Goal: Check status: Check status

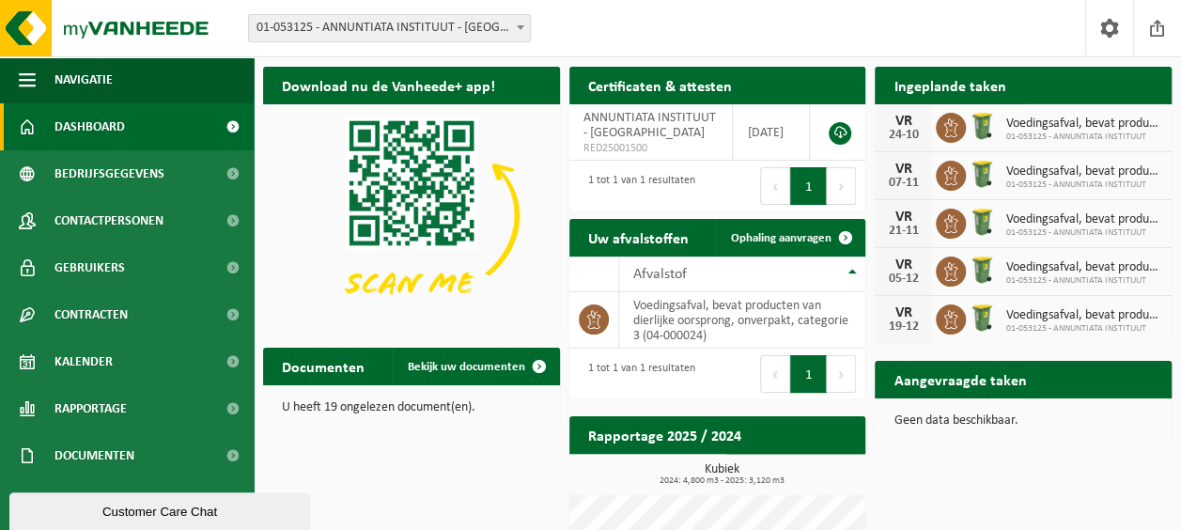
click at [1085, 117] on span "Bekijk uw kalender" at bounding box center [1088, 123] width 97 height 12
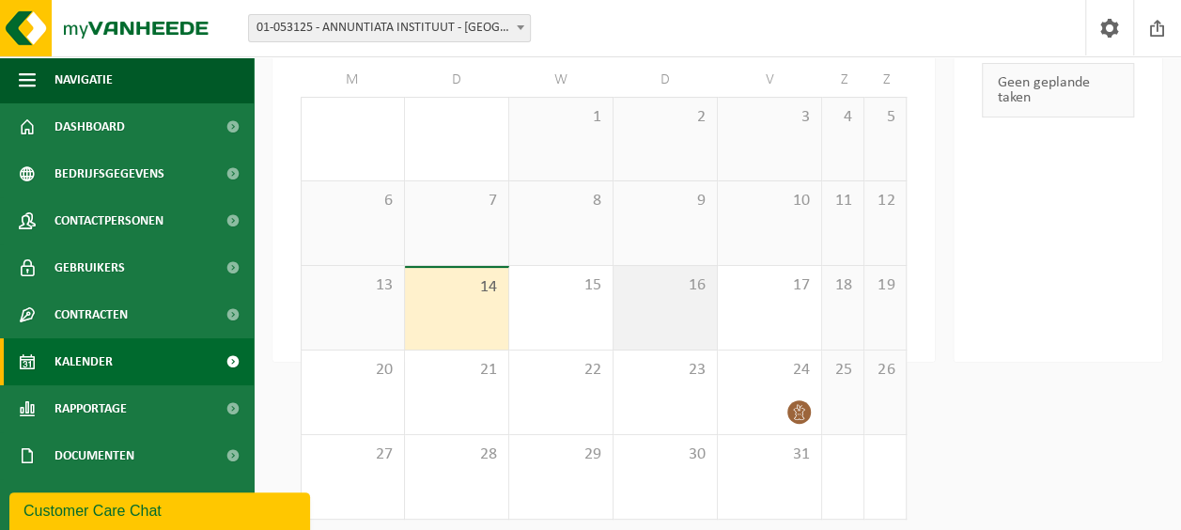
scroll to position [166, 0]
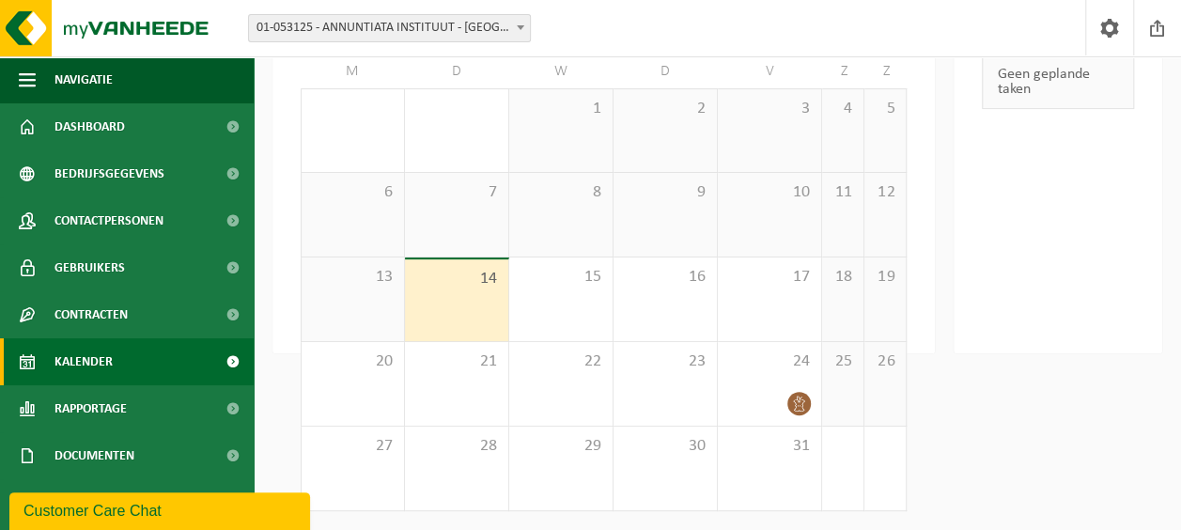
click at [475, 290] on div "14" at bounding box center [456, 300] width 103 height 82
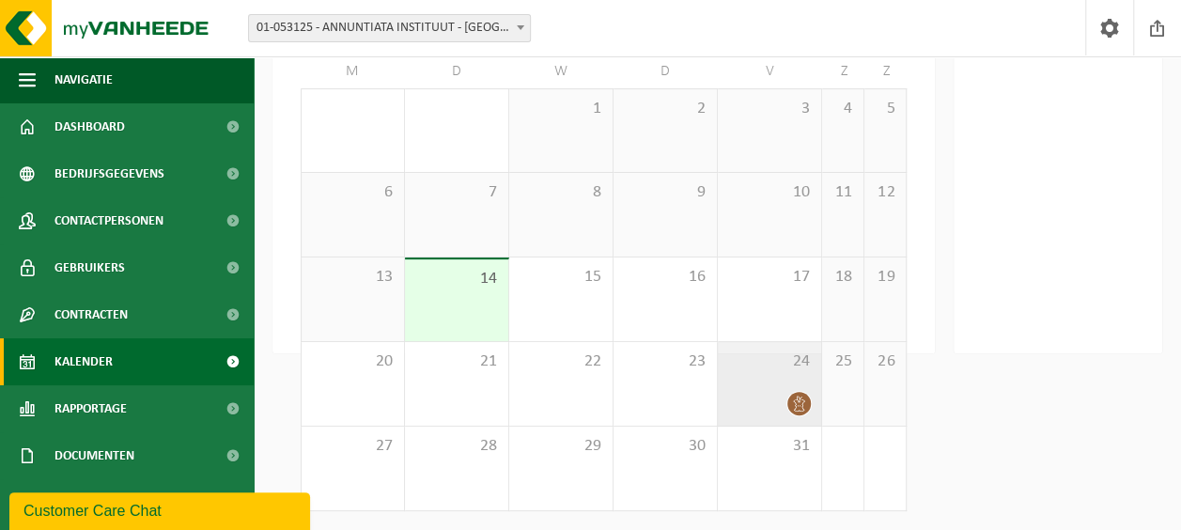
scroll to position [0, 0]
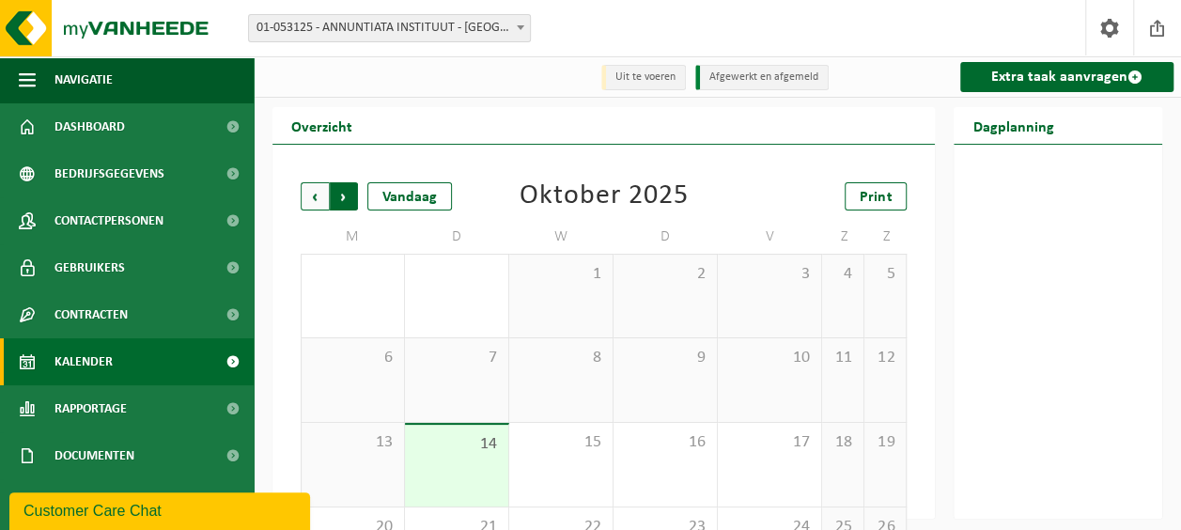
click at [308, 198] on span "Vorige" at bounding box center [315, 196] width 28 height 28
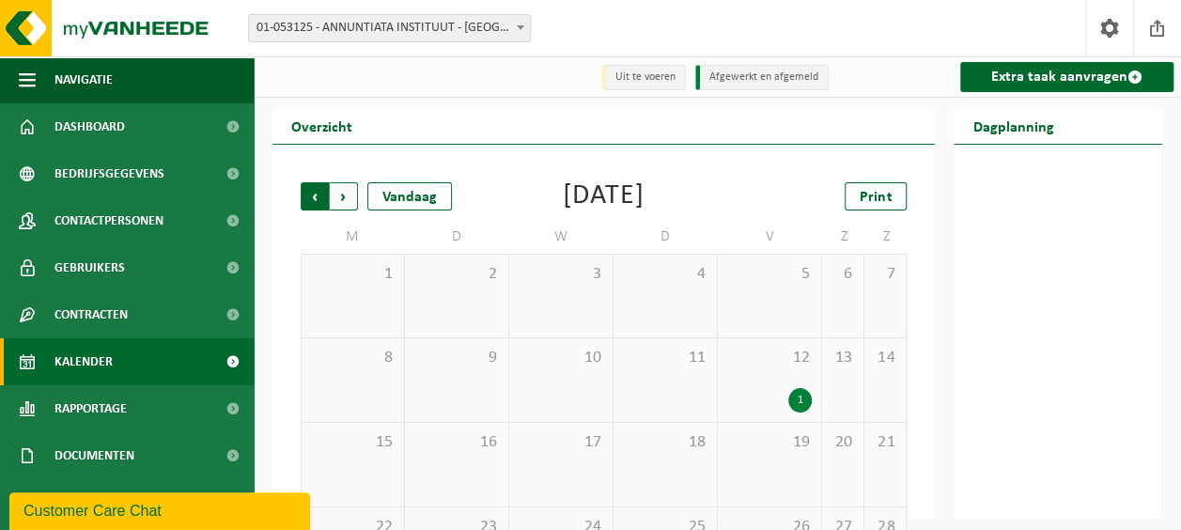
click at [349, 202] on span "Volgende" at bounding box center [344, 196] width 28 height 28
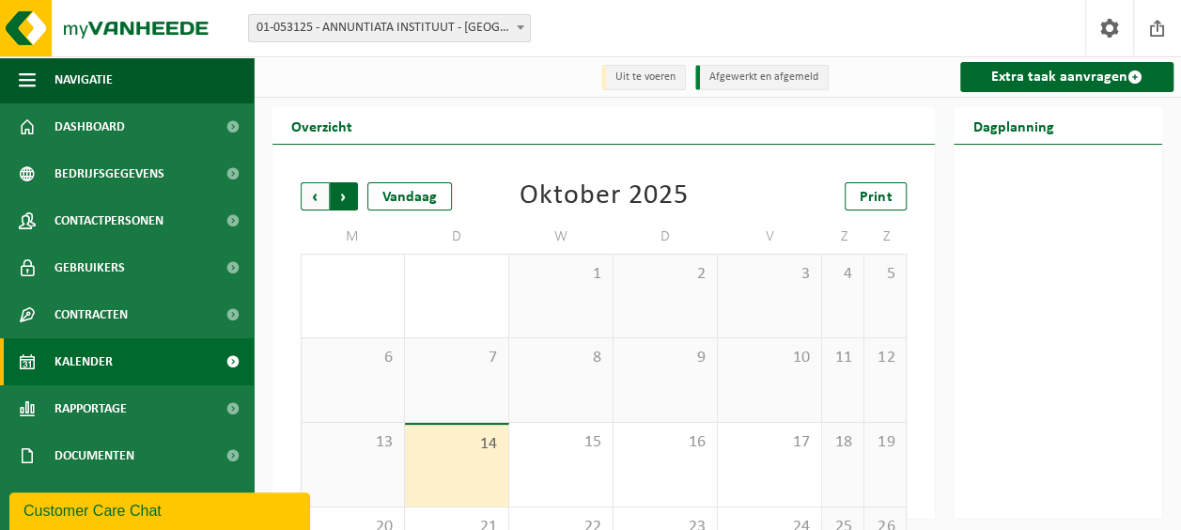
click at [316, 195] on span "Vorige" at bounding box center [315, 196] width 28 height 28
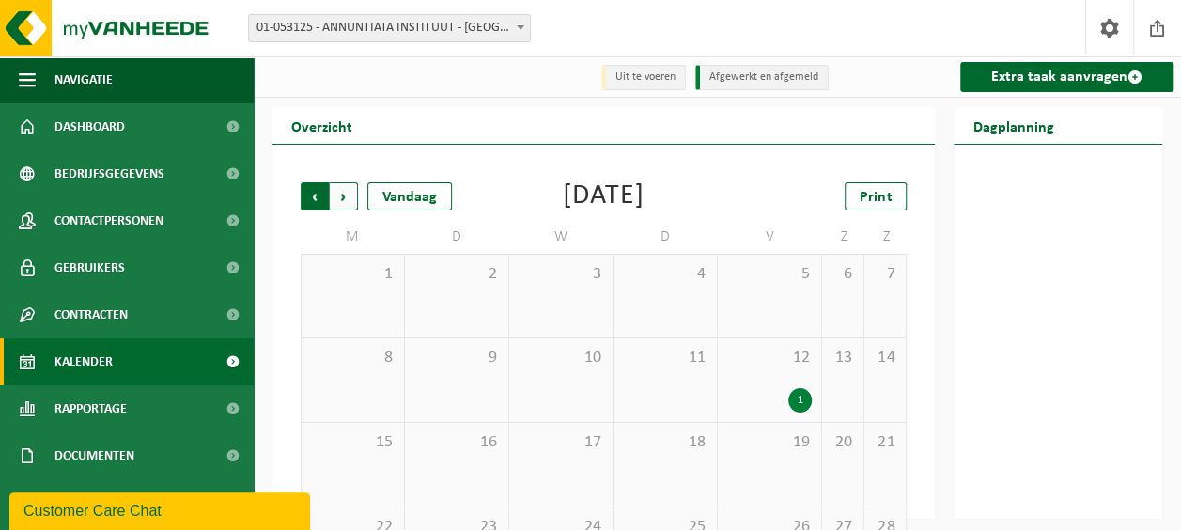
click at [348, 196] on span "Volgende" at bounding box center [344, 196] width 28 height 28
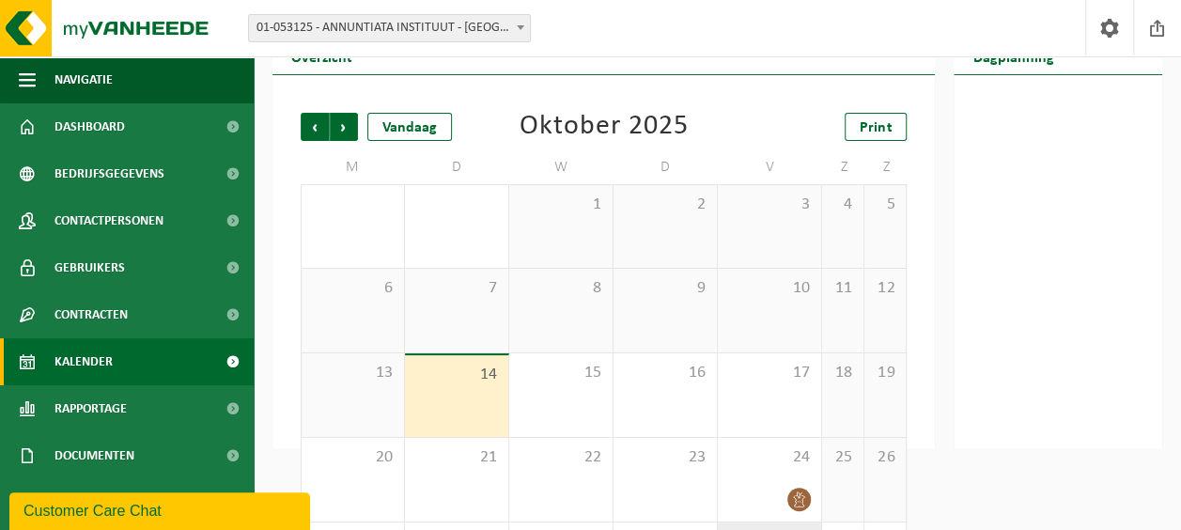
scroll to position [166, 0]
